Goal: Task Accomplishment & Management: Use online tool/utility

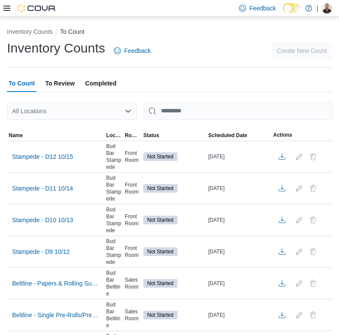
click at [5, 5] on icon at bounding box center [6, 8] width 7 height 7
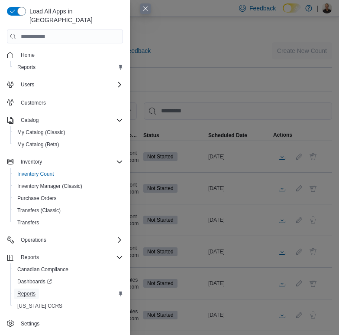
click at [23, 290] on span "Reports" at bounding box center [26, 293] width 18 height 7
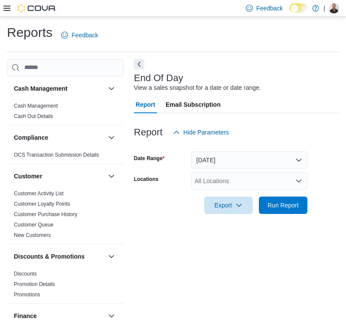
click at [241, 182] on div "All Locations" at bounding box center [249, 180] width 116 height 17
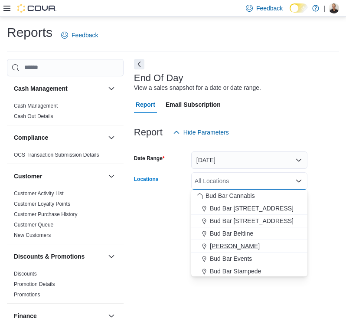
click at [253, 245] on span "[PERSON_NAME]" at bounding box center [235, 245] width 50 height 9
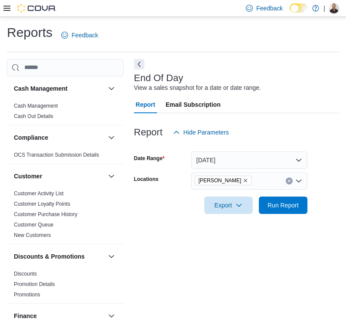
drag, startPoint x: 185, startPoint y: 224, endPoint x: 170, endPoint y: 228, distance: 15.7
click at [182, 225] on div "End Of Day View a sales snapshot for a date or date range. Report Email Subscri…" at bounding box center [236, 193] width 205 height 268
click at [247, 158] on button "[DATE]" at bounding box center [249, 159] width 116 height 17
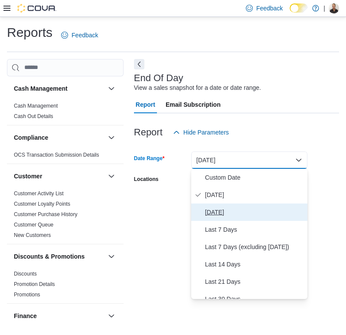
click at [233, 215] on span "[DATE]" at bounding box center [254, 212] width 99 height 10
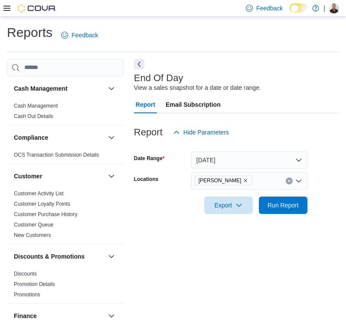
drag, startPoint x: 158, startPoint y: 238, endPoint x: 163, endPoint y: 229, distance: 10.3
click at [158, 237] on div "End Of Day View a sales snapshot for a date or date range. Report Email Subscri…" at bounding box center [236, 193] width 205 height 268
click at [218, 209] on span "Export" at bounding box center [228, 204] width 38 height 17
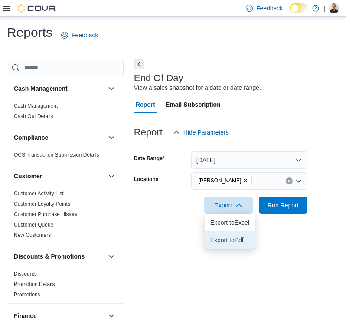
click at [218, 237] on span "Export to Pdf" at bounding box center [229, 239] width 39 height 7
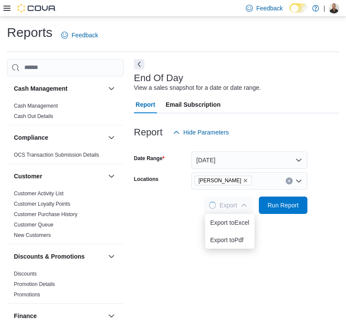
click at [152, 278] on div "End Of Day View a sales snapshot for a date or date range. Report Email Subscri…" at bounding box center [236, 193] width 205 height 268
click at [290, 206] on span "Run Report" at bounding box center [282, 204] width 31 height 9
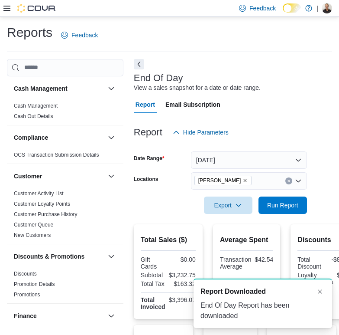
scroll to position [243, 0]
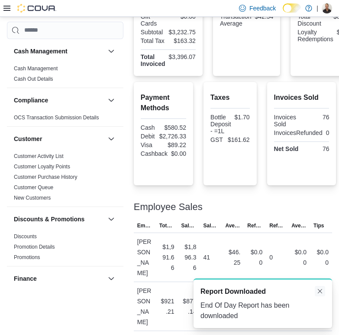
click at [317, 288] on button "Dismiss toast" at bounding box center [320, 291] width 10 height 10
